Goal: Task Accomplishment & Management: Use online tool/utility

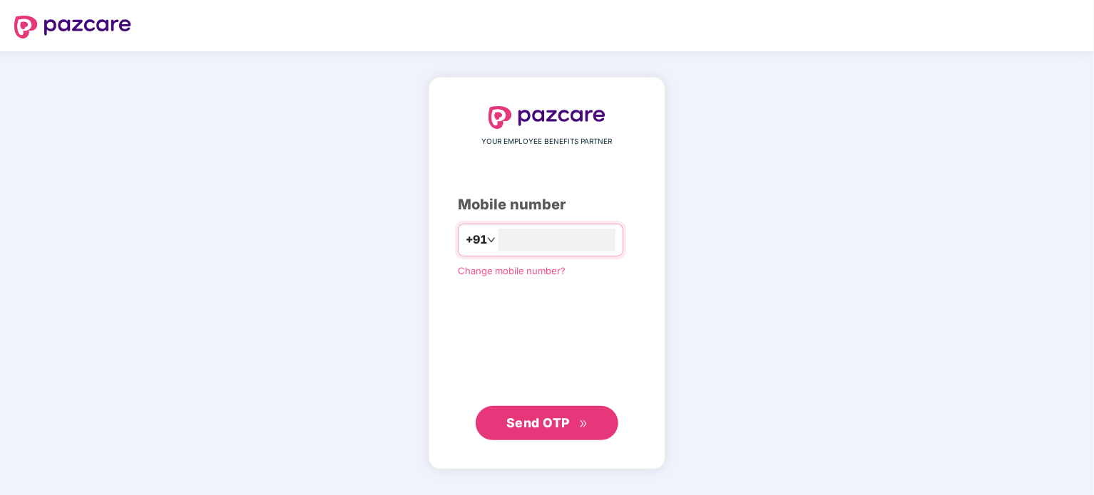
type input "**********"
click at [555, 433] on button "Send OTP" at bounding box center [547, 423] width 143 height 34
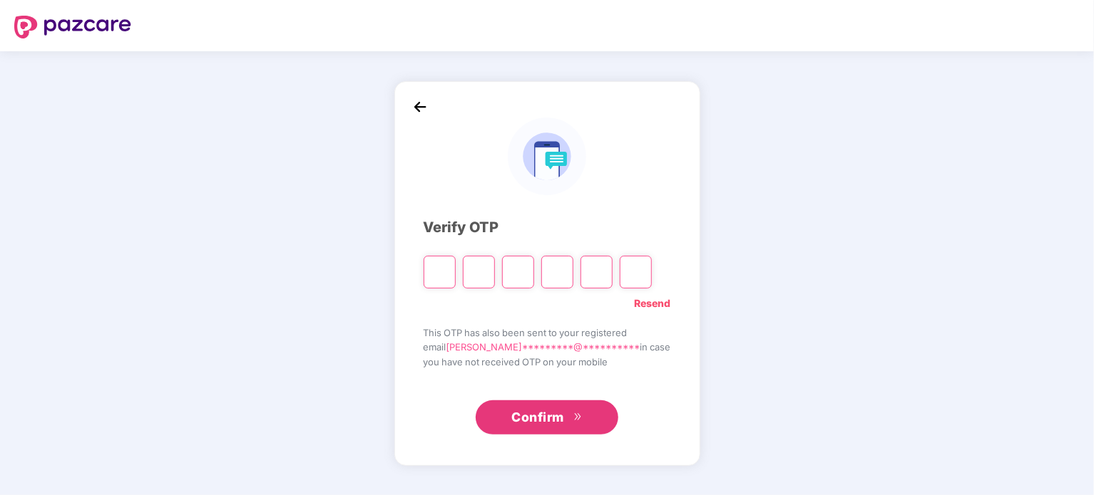
type input "*"
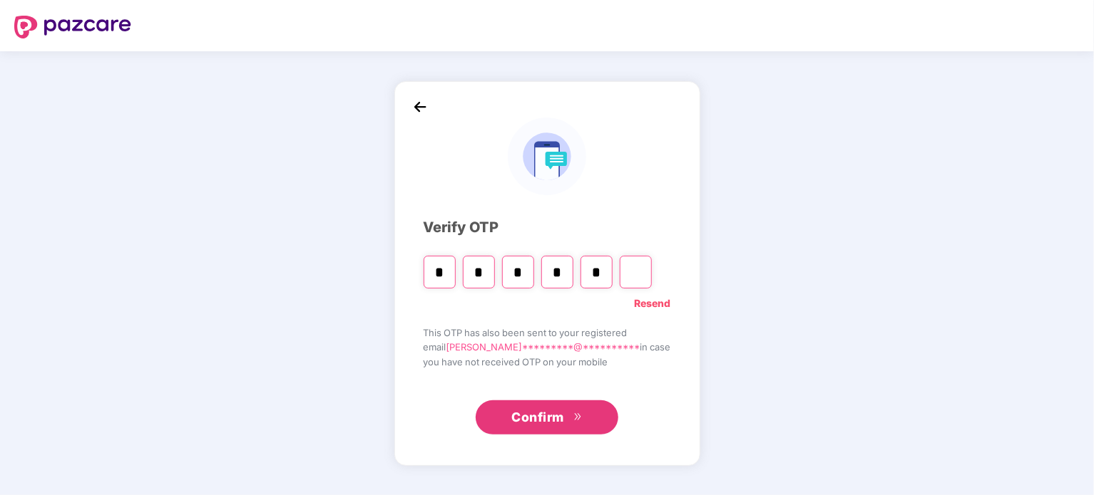
type input "*"
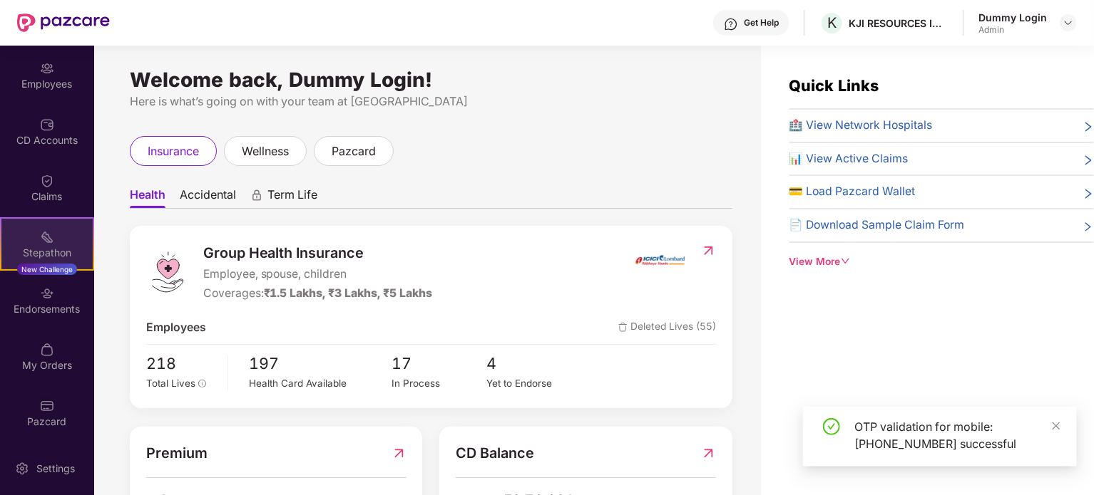
scroll to position [111, 0]
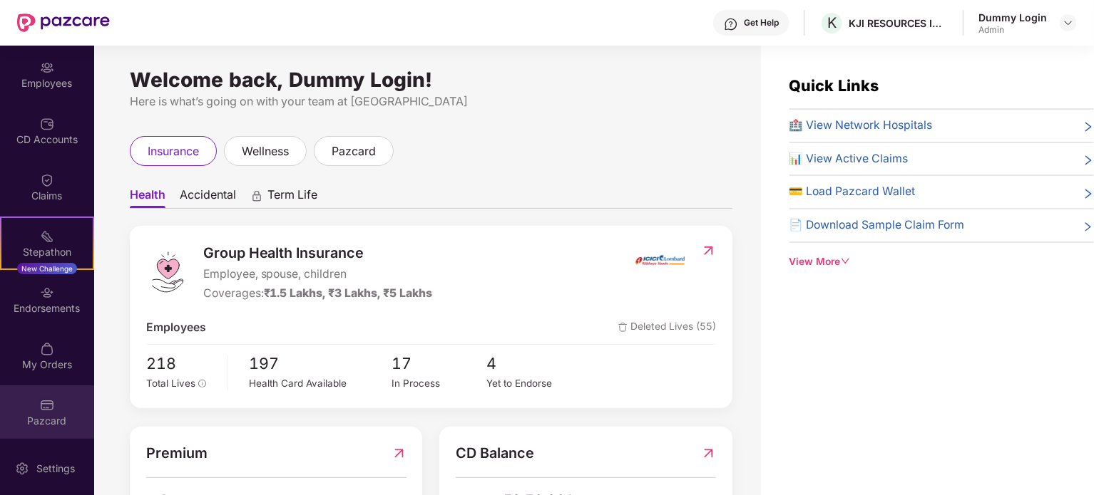
click at [40, 406] on img at bounding box center [47, 406] width 14 height 14
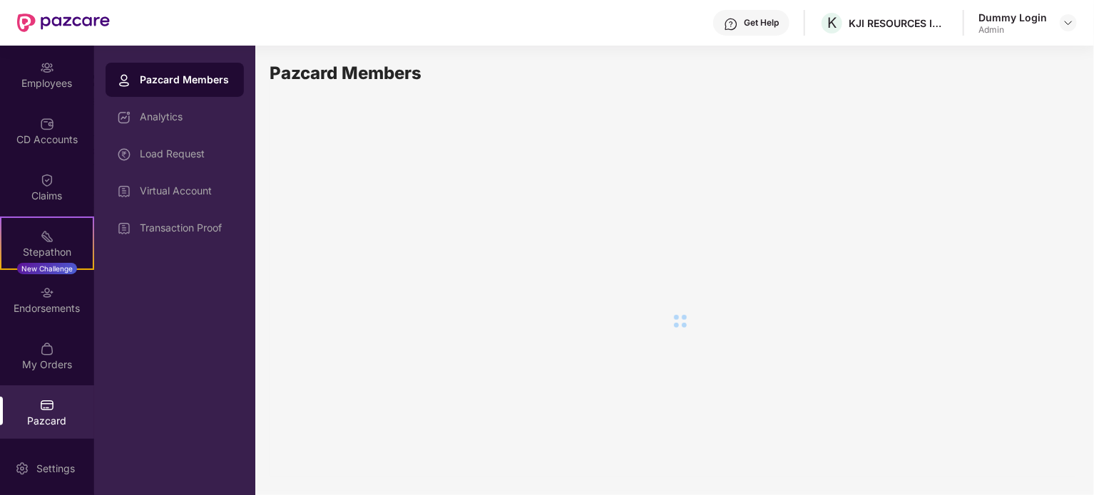
click at [159, 79] on div "Pazcard Members" at bounding box center [186, 80] width 93 height 14
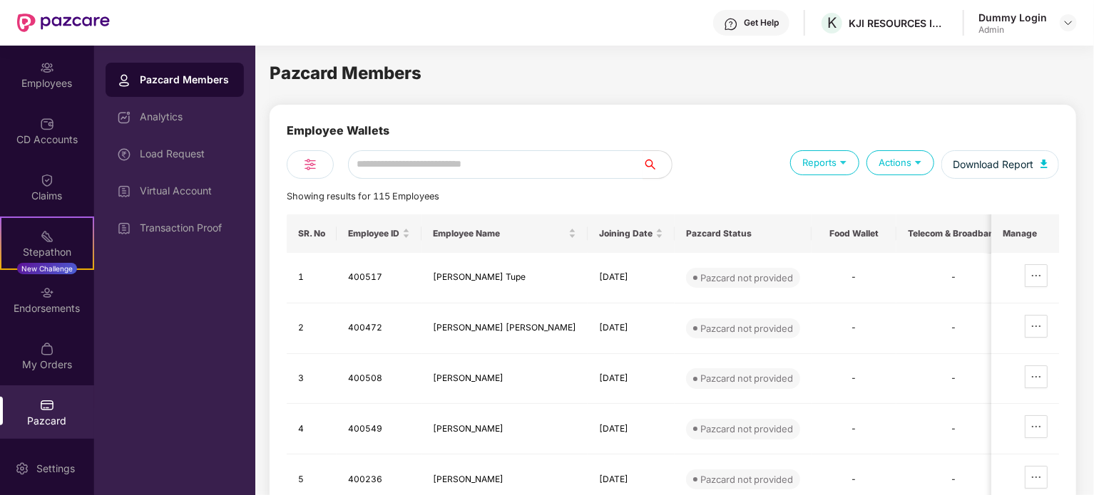
click at [830, 162] on div "Reports" at bounding box center [824, 162] width 69 height 25
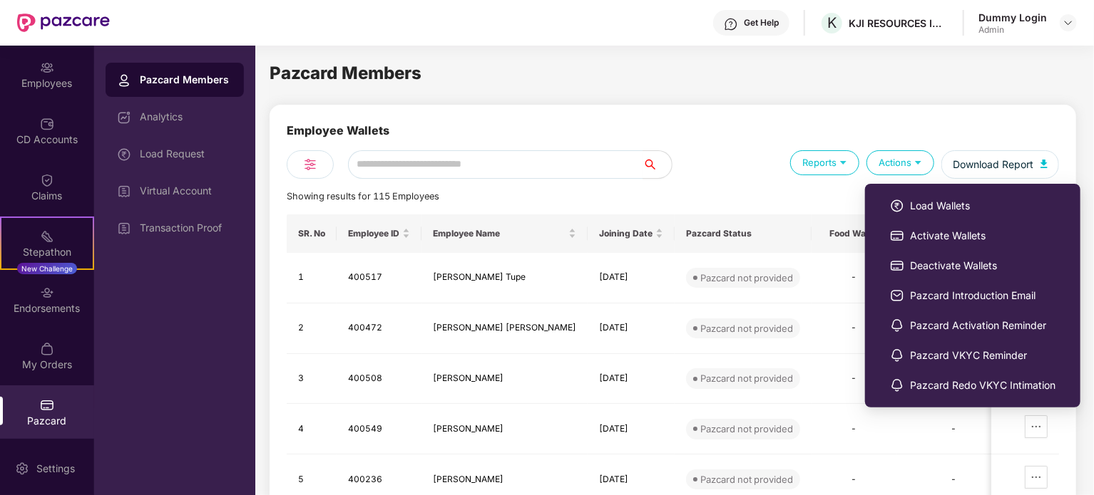
click at [903, 161] on div "Actions" at bounding box center [900, 162] width 68 height 25
click at [913, 162] on img at bounding box center [918, 162] width 14 height 14
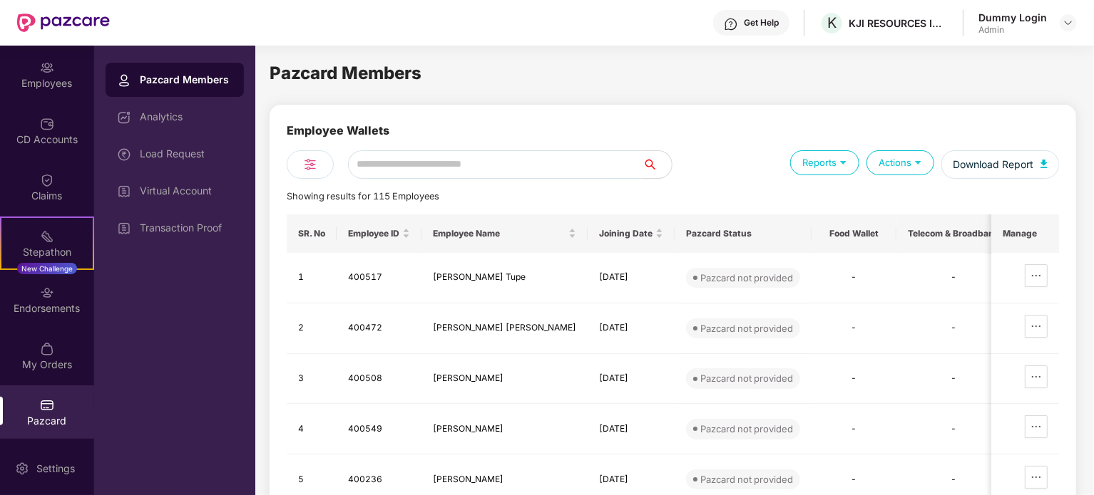
click at [920, 206] on div "Employee Wallets Reports Actions Download Report Showing results for 115 Employ…" at bounding box center [673, 415] width 772 height 587
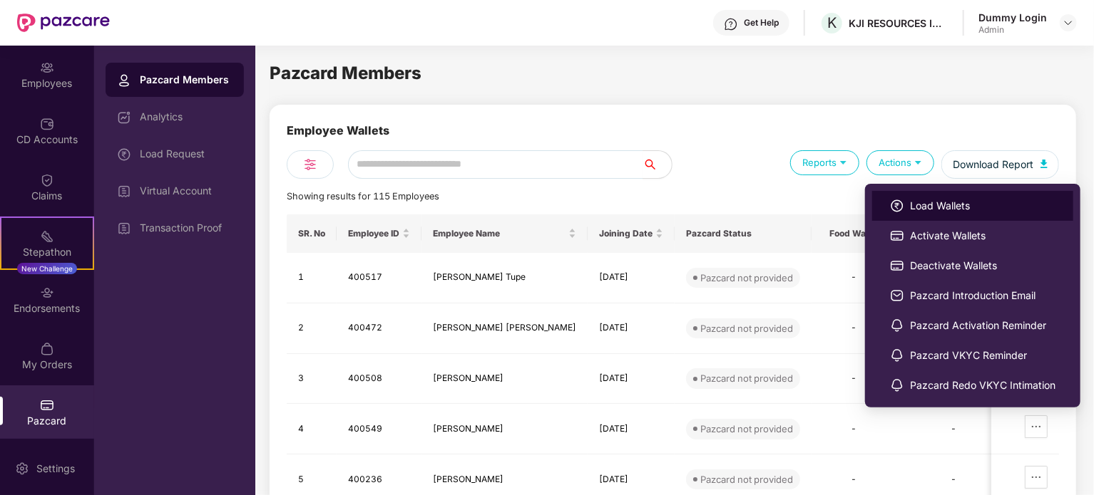
click at [921, 202] on span "Load Wallets" at bounding box center [982, 206] width 145 height 16
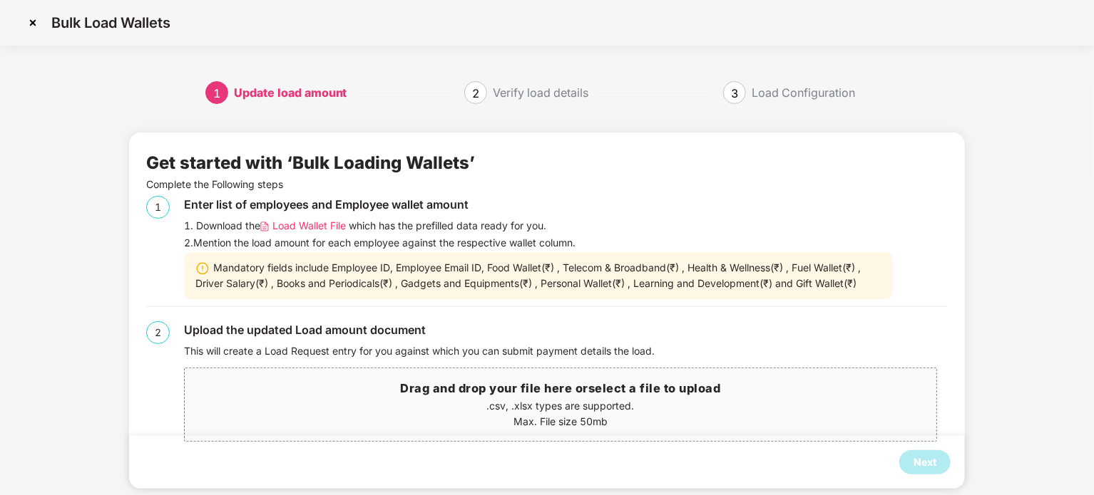
click at [327, 221] on span "Load Wallet File" at bounding box center [308, 226] width 73 height 16
click at [535, 404] on p ".csv, .xlsx types are supported." at bounding box center [560, 407] width 751 height 16
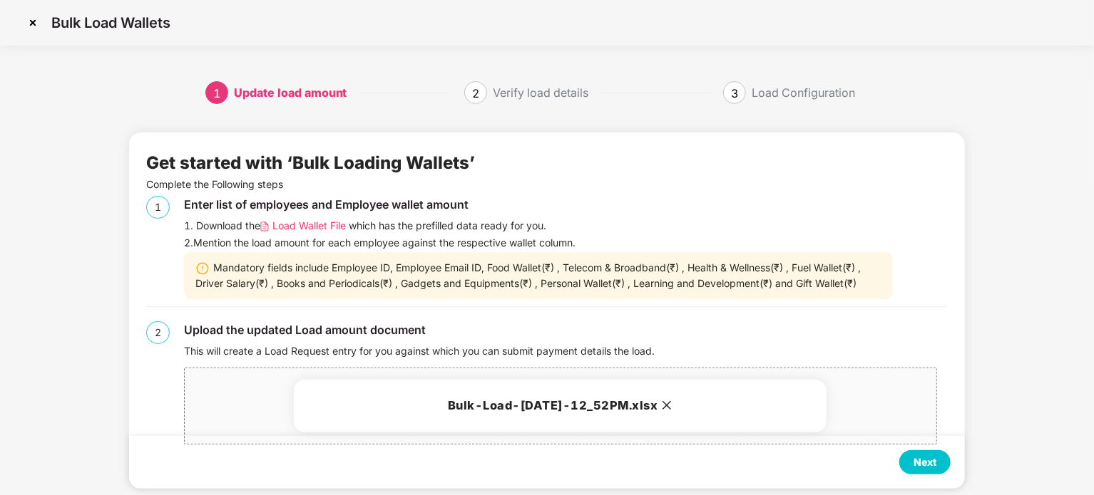
click at [908, 459] on div "Next" at bounding box center [924, 463] width 51 height 24
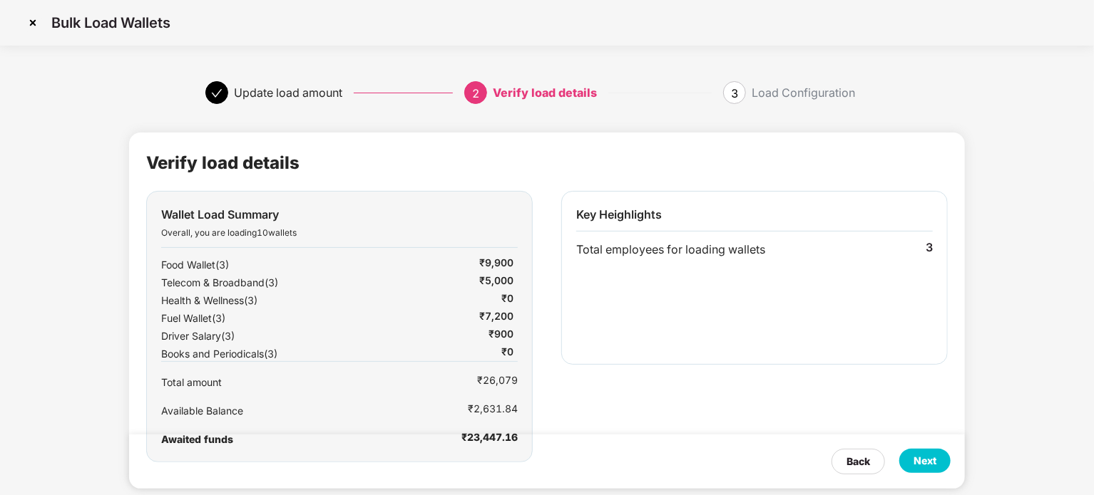
click at [34, 21] on img at bounding box center [32, 22] width 23 height 23
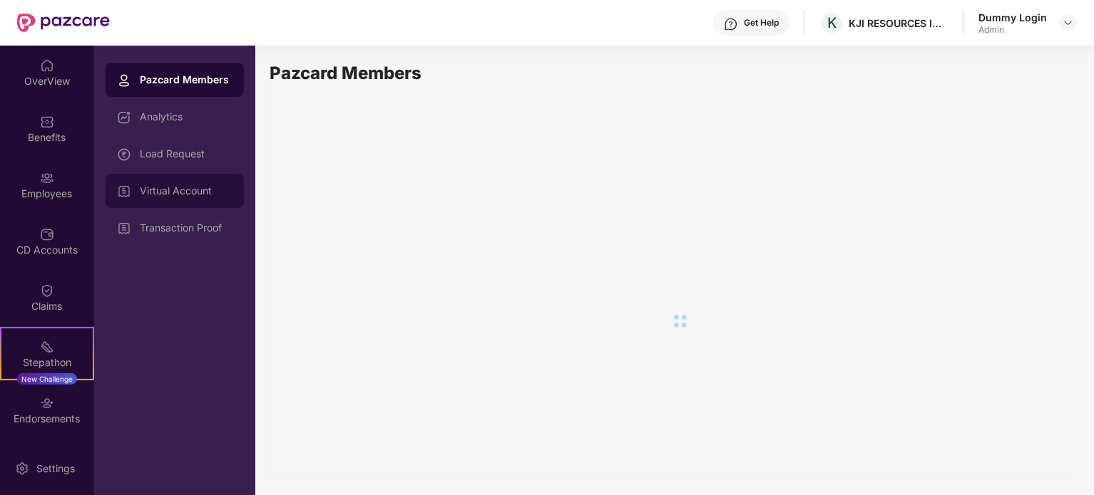
click at [201, 190] on div "Virtual Account" at bounding box center [186, 190] width 93 height 11
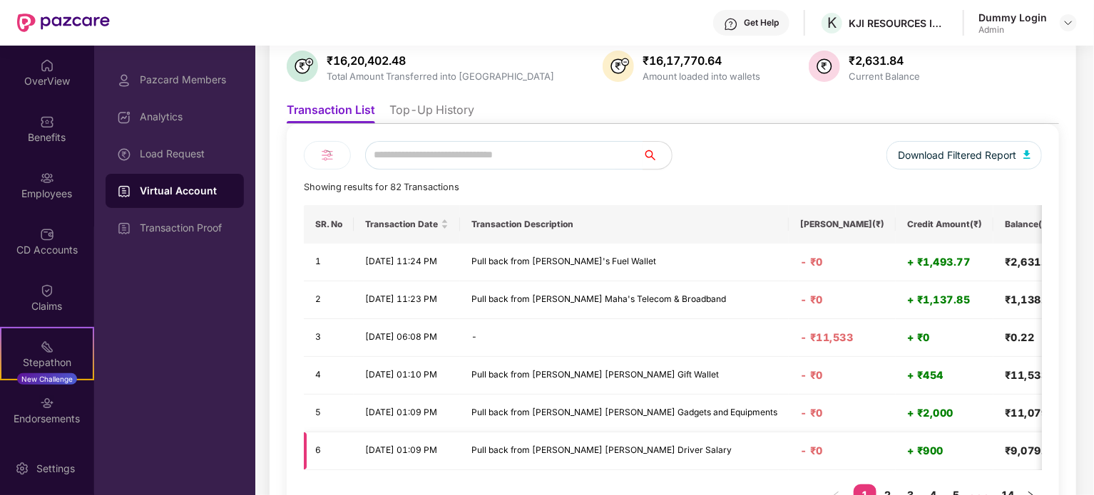
scroll to position [76, 0]
